Goal: Find specific page/section: Find specific page/section

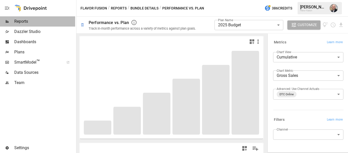
click at [19, 24] on span "Reports" at bounding box center [44, 21] width 61 height 6
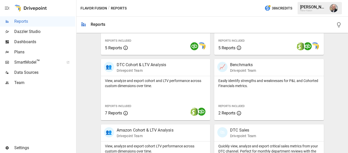
scroll to position [208, 0]
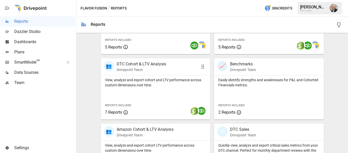
click at [157, 65] on p "DTC Cohort & LTV Analysis" at bounding box center [142, 64] width 50 height 6
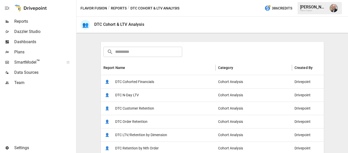
scroll to position [82, 0]
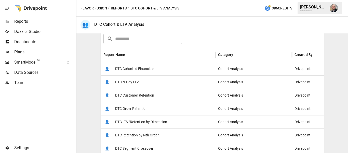
click at [143, 70] on span "DTC Cohorted Financials" at bounding box center [134, 68] width 39 height 13
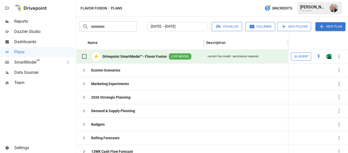
click at [195, 2] on div "Flavor Fusion / Plans 386 Credits [PERSON_NAME] Flavor Fusion" at bounding box center [212, 8] width 272 height 16
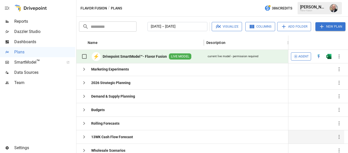
scroll to position [14, 0]
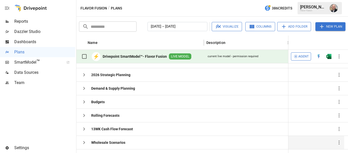
click at [84, 143] on icon "button" at bounding box center [84, 142] width 6 height 6
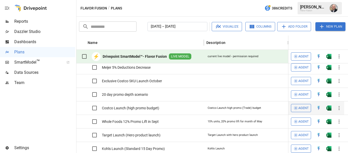
scroll to position [109, 0]
